Goal: Find specific page/section: Find specific page/section

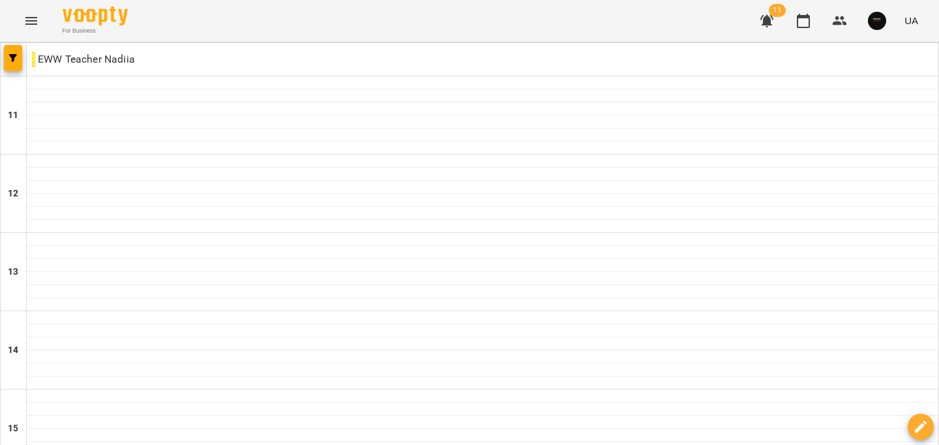
scroll to position [657, 0]
click at [42, 22] on button "Menu" at bounding box center [31, 20] width 31 height 31
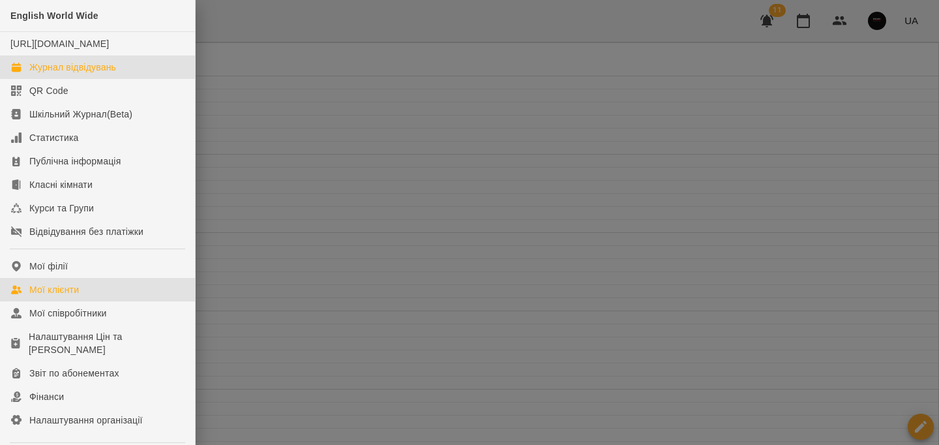
click at [98, 301] on link "Мої клієнти" at bounding box center [97, 289] width 195 height 23
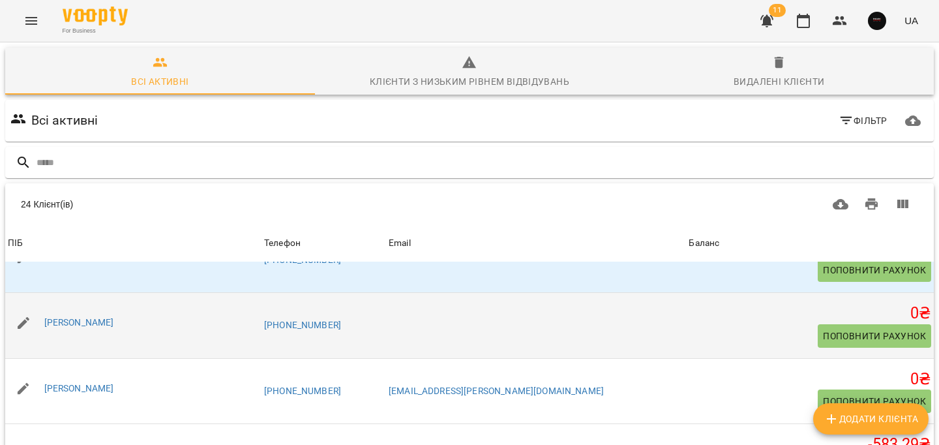
drag, startPoint x: 114, startPoint y: 325, endPoint x: 42, endPoint y: 325, distance: 71.7
click at [42, 325] on div "[PERSON_NAME]" at bounding box center [133, 322] width 256 height 37
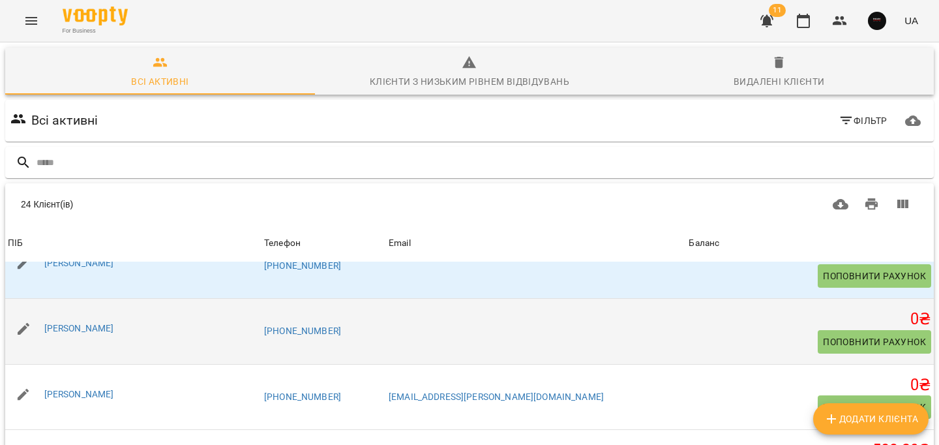
scroll to position [28, 0]
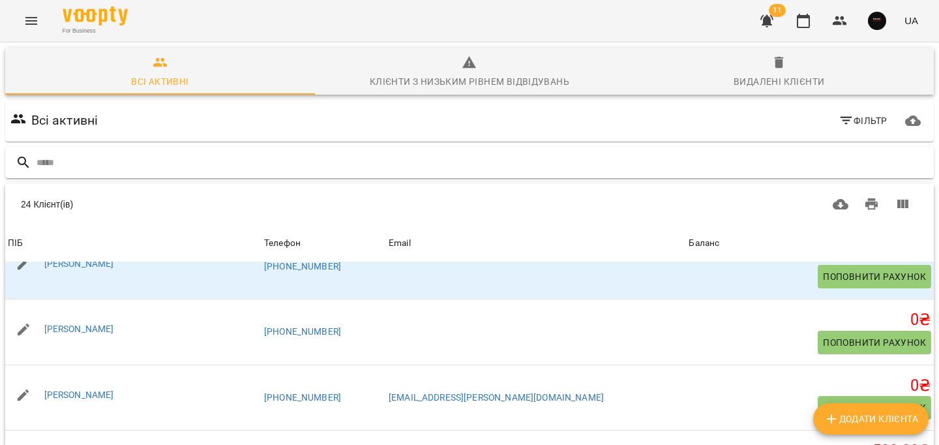
copy link "[PERSON_NAME]"
click at [35, 24] on icon "Menu" at bounding box center [31, 21] width 12 height 8
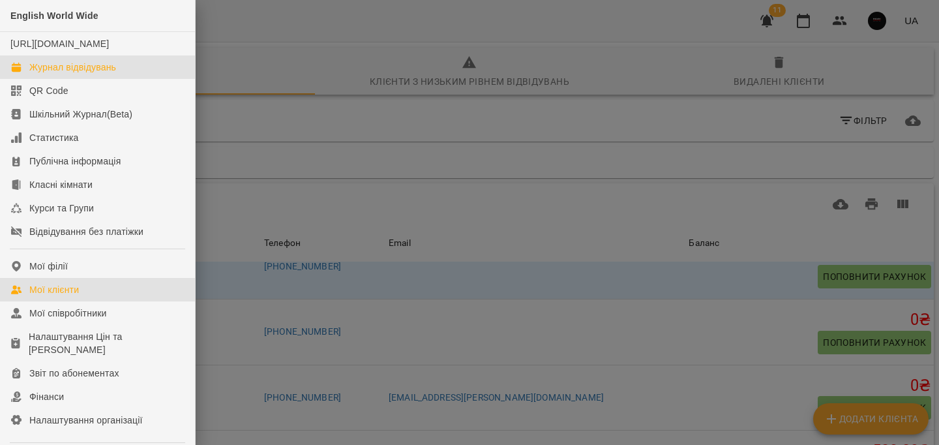
click at [95, 74] on div "Журнал відвідувань" at bounding box center [72, 67] width 87 height 13
